Goal: Obtain resource: Obtain resource

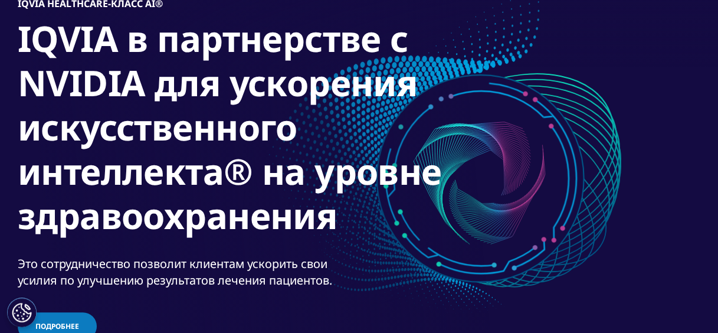
scroll to position [118, 0]
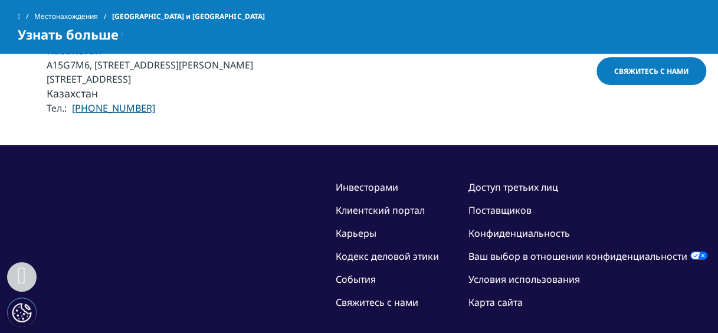
scroll to position [1710, 0]
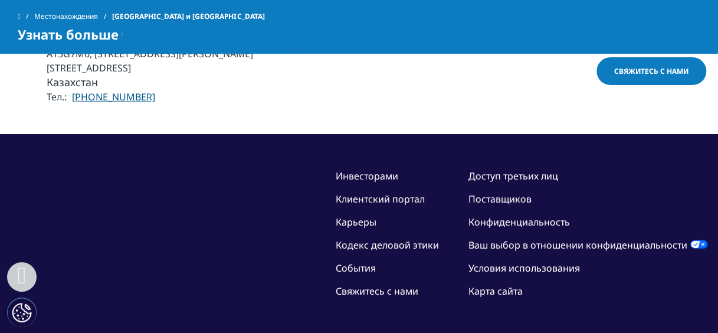
click at [403, 284] on link "Свяжитесь с нами" at bounding box center [377, 290] width 83 height 13
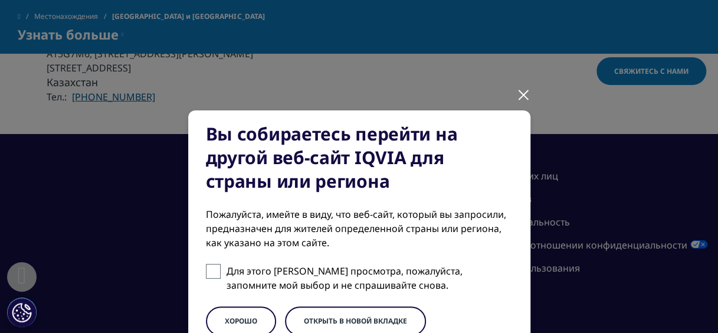
scroll to position [59, 0]
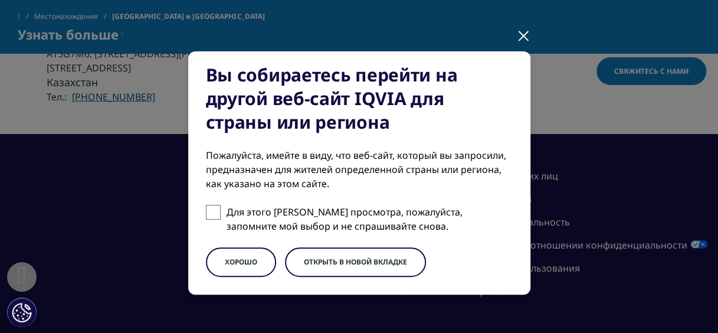
click at [519, 35] on div at bounding box center [524, 35] width 14 height 32
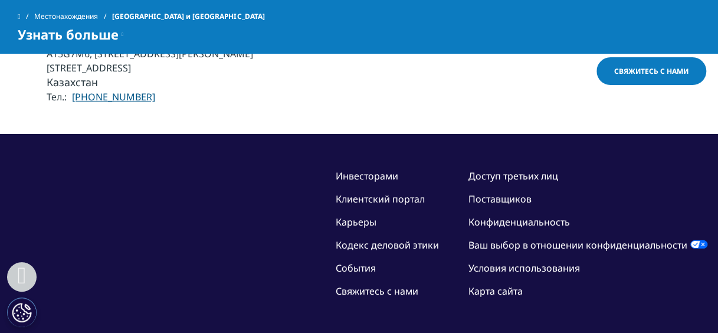
click at [511, 192] on link "Поставщиков" at bounding box center [499, 198] width 63 height 13
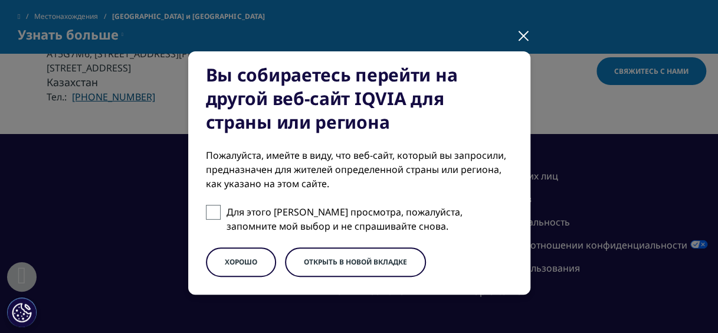
click at [226, 252] on button "ХОРОШО" at bounding box center [241, 261] width 70 height 29
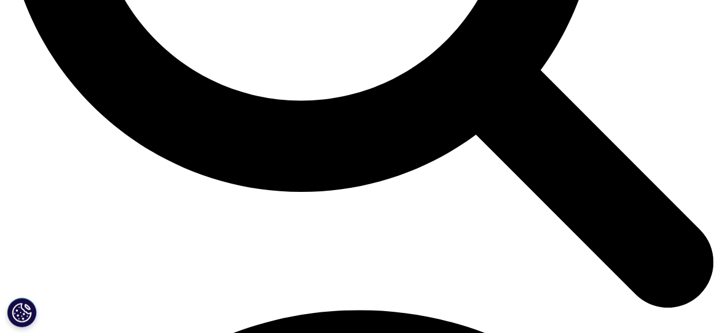
scroll to position [1002, 0]
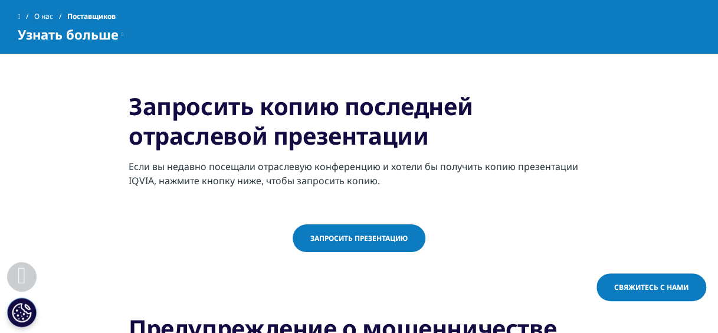
click at [407, 245] on link "Запросить презентацию" at bounding box center [358, 238] width 133 height 28
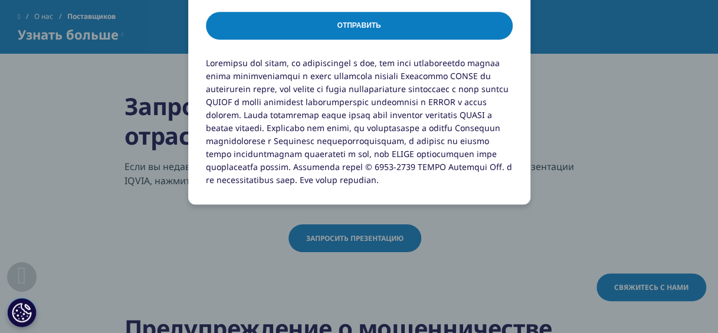
scroll to position [1061, 0]
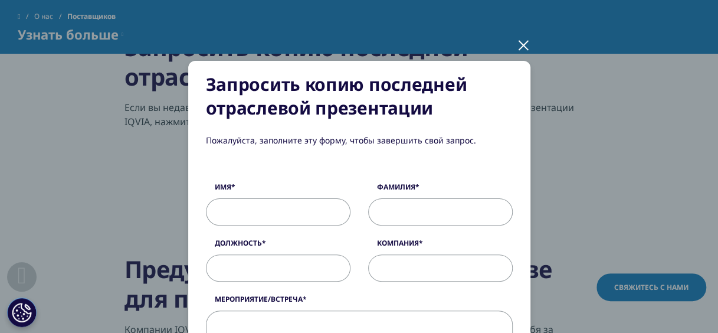
scroll to position [0, 0]
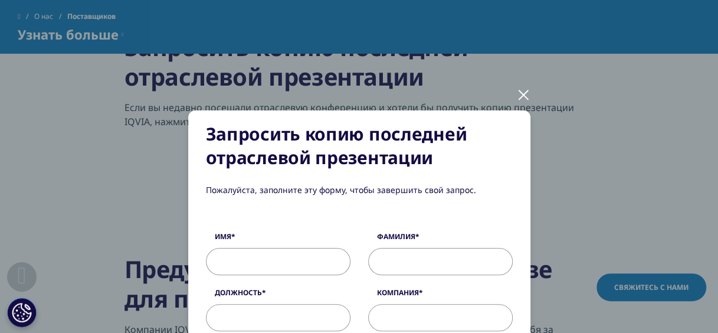
click at [517, 100] on div at bounding box center [524, 94] width 14 height 32
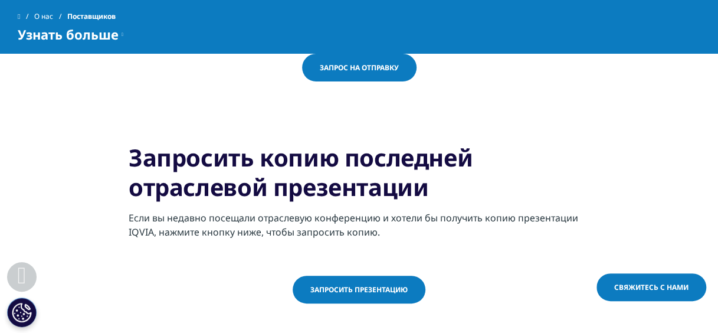
scroll to position [826, 0]
